Goal: Task Accomplishment & Management: Manage account settings

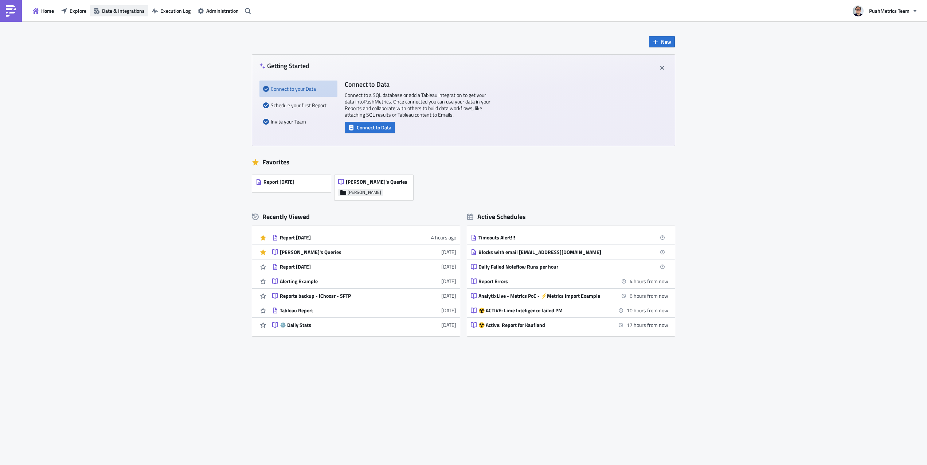
click at [108, 9] on span "Data & Integrations" at bounding box center [123, 11] width 43 height 8
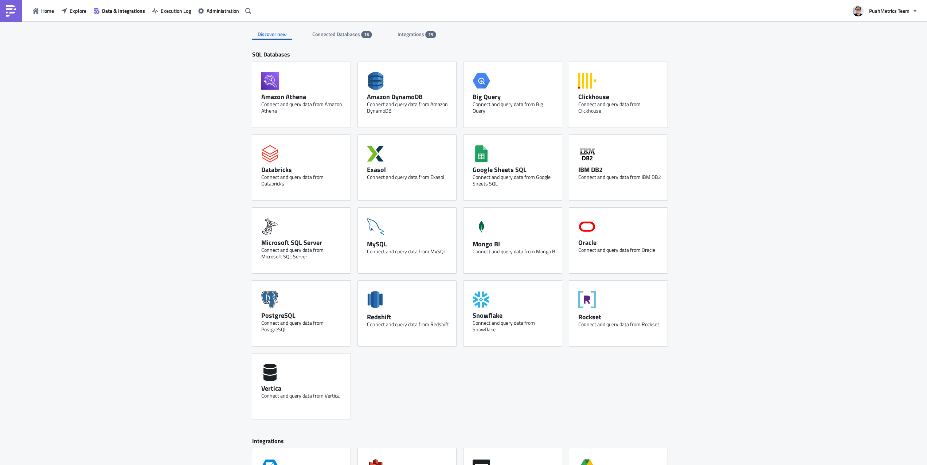
click at [410, 36] on span "Integrations" at bounding box center [412, 34] width 28 height 8
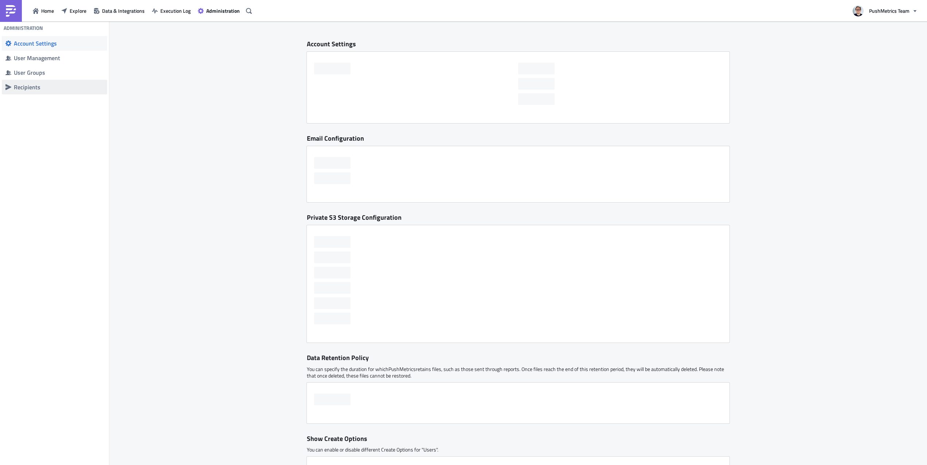
checkbox input "false"
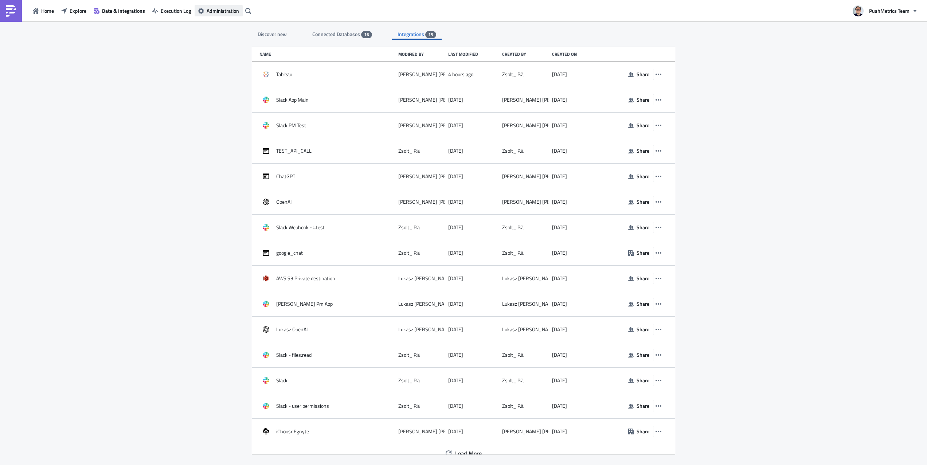
click at [233, 13] on span "Administration" at bounding box center [223, 11] width 32 height 8
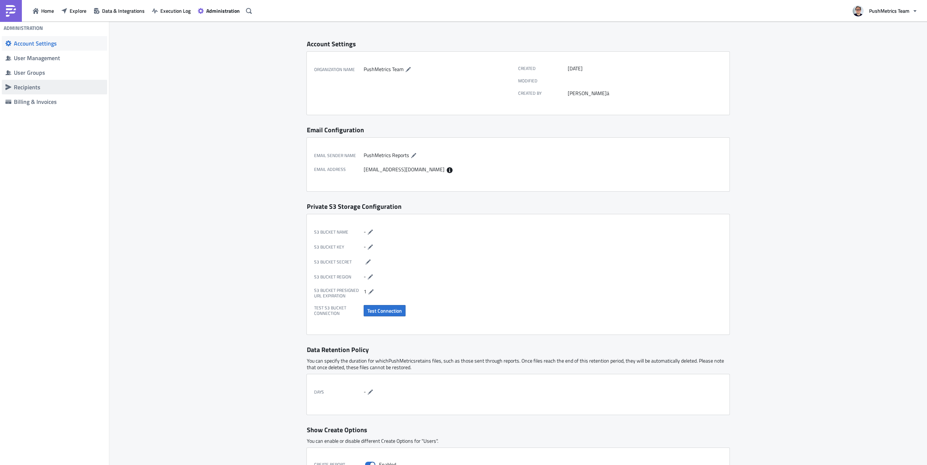
click at [30, 84] on div "Recipients" at bounding box center [59, 86] width 90 height 7
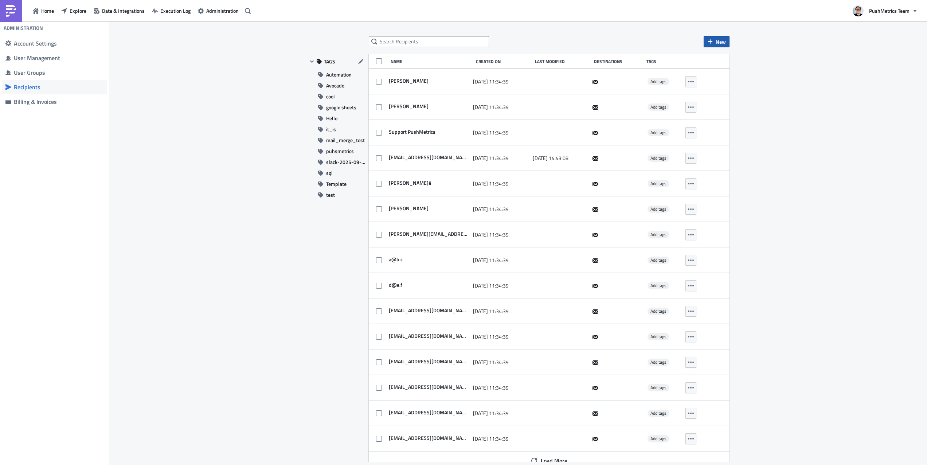
click at [721, 38] on span "New" at bounding box center [721, 42] width 10 height 8
click at [757, 77] on link "Import recipients from Slack" at bounding box center [743, 81] width 74 height 11
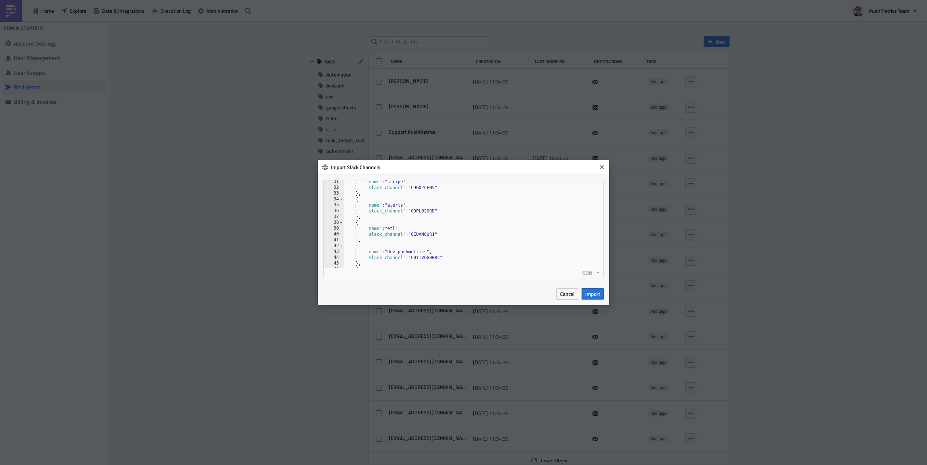
scroll to position [601, 0]
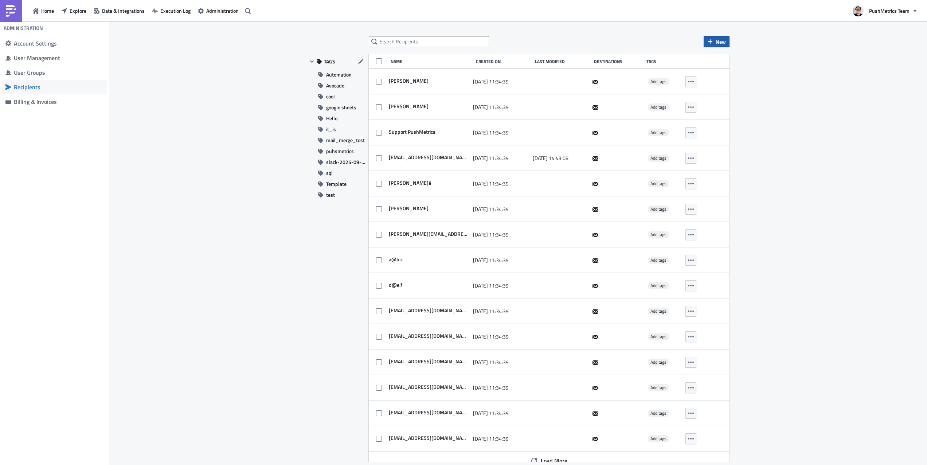
click at [708, 41] on icon "button" at bounding box center [710, 42] width 6 height 6
click at [718, 70] on div "Import recipients" at bounding box center [747, 70] width 60 height 7
click at [719, 39] on span "New" at bounding box center [721, 42] width 10 height 8
click at [794, 31] on div "New TAGS Automation Avocado cool google sheets Hello it_is mail_merge_test puhs…" at bounding box center [518, 244] width 818 height 445
